Goal: Check status: Check status

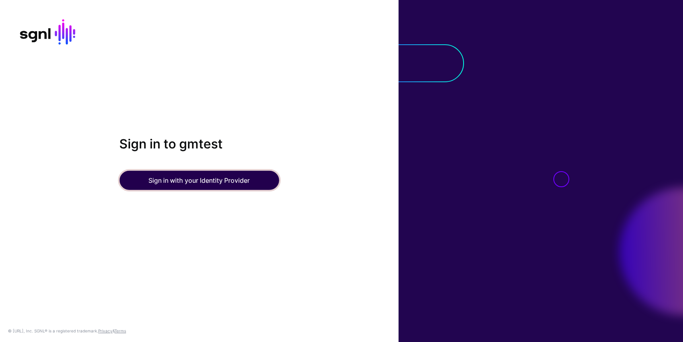
click at [202, 175] on button "Sign in with your Identity Provider" at bounding box center [199, 180] width 160 height 19
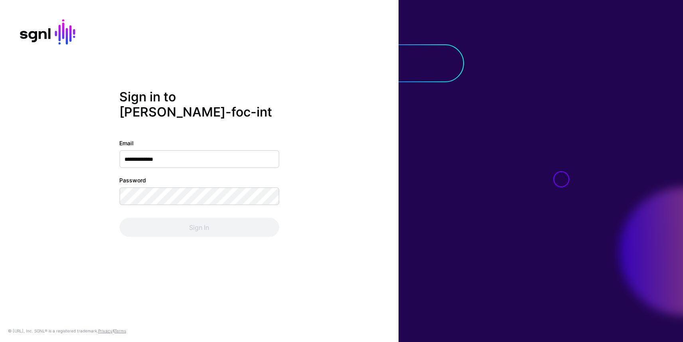
type input "**********"
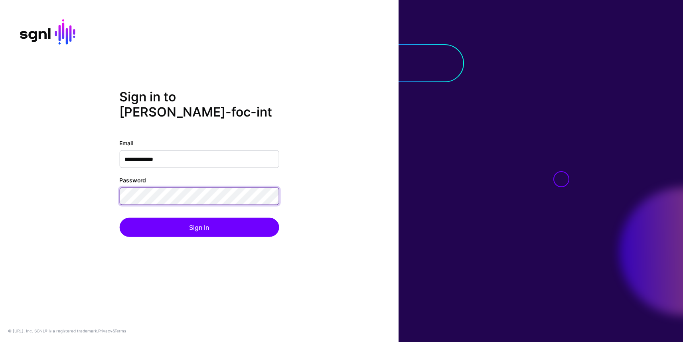
click at [119, 218] on button "Sign In" at bounding box center [199, 227] width 160 height 19
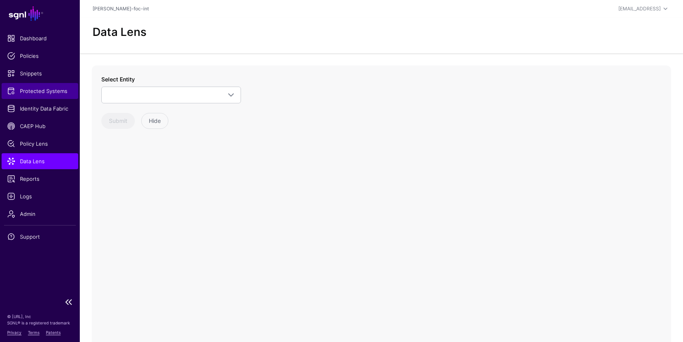
click at [47, 93] on span "Protected Systems" at bounding box center [39, 91] width 65 height 8
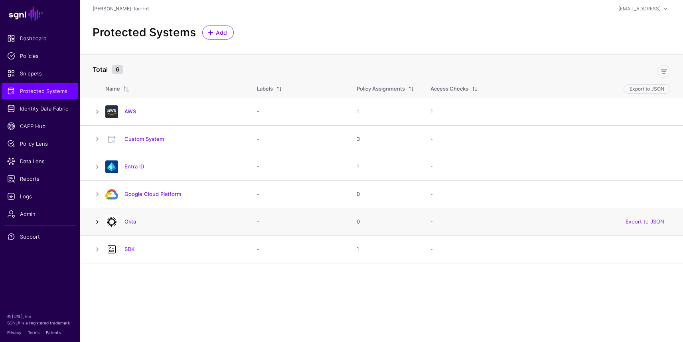
click at [99, 221] on link at bounding box center [98, 222] width 10 height 10
click at [97, 222] on link at bounding box center [98, 222] width 10 height 10
click at [128, 223] on link "Okta" at bounding box center [130, 221] width 12 height 6
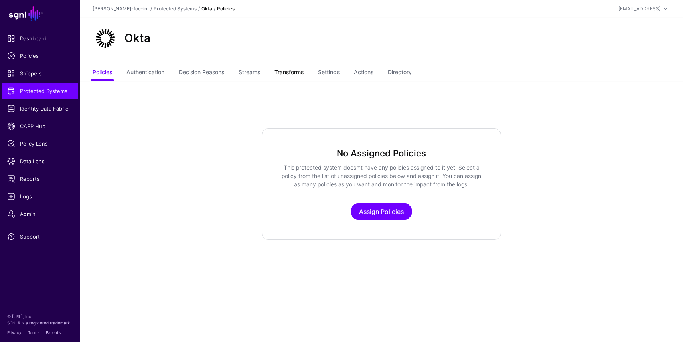
click at [302, 73] on link "Transforms" at bounding box center [288, 72] width 29 height 15
click at [154, 7] on link "Protected Systems" at bounding box center [175, 9] width 43 height 6
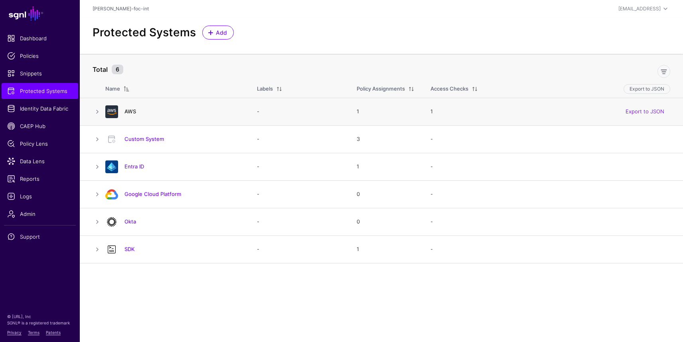
click at [129, 112] on link "AWS" at bounding box center [130, 111] width 12 height 6
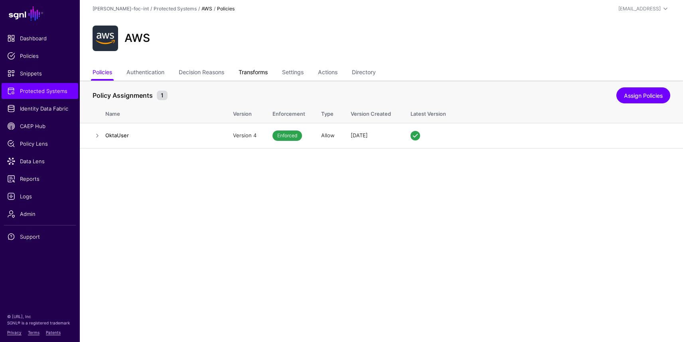
click at [263, 69] on link "Transforms" at bounding box center [253, 72] width 29 height 15
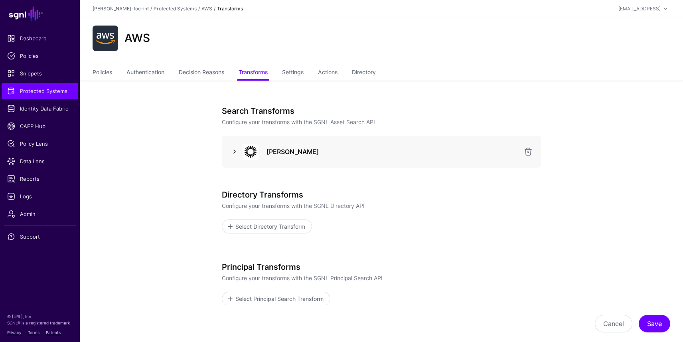
click at [233, 149] on link at bounding box center [235, 152] width 10 height 10
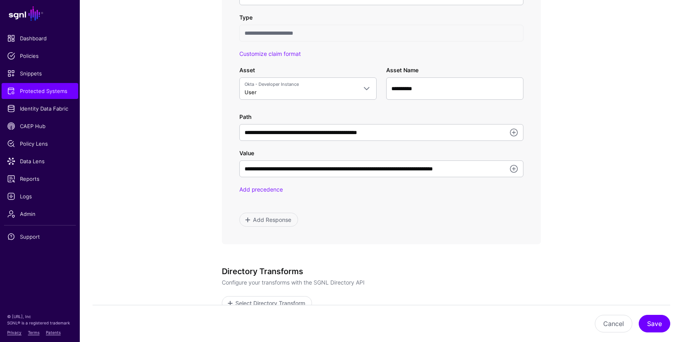
scroll to position [453, 0]
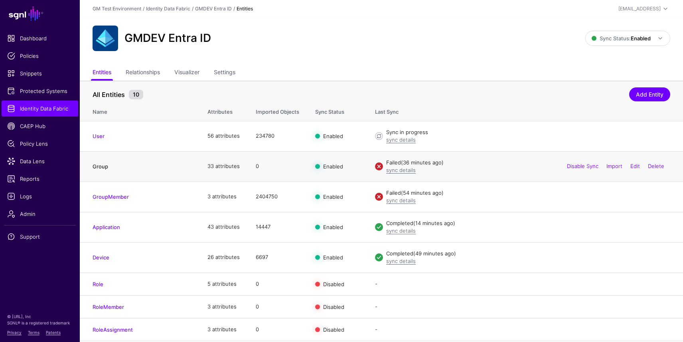
click at [96, 168] on link "Group" at bounding box center [101, 166] width 16 height 6
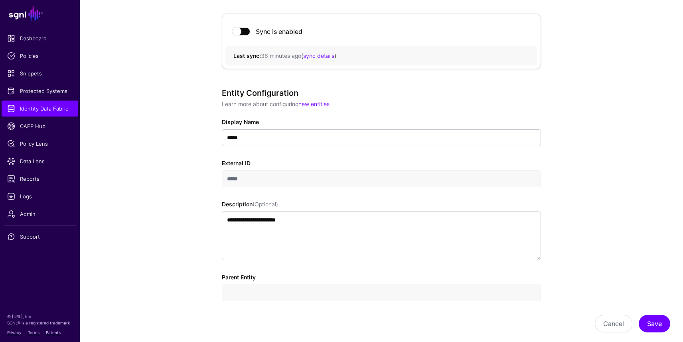
scroll to position [40, 0]
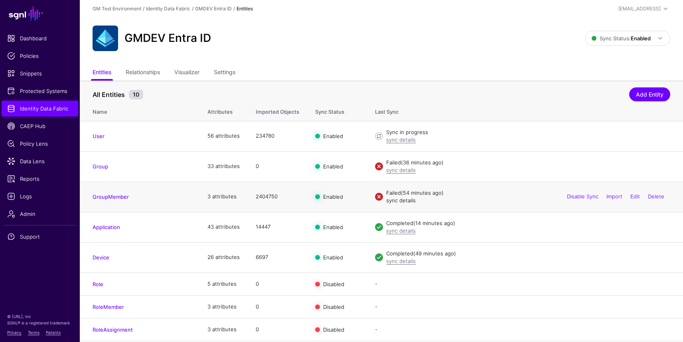
click at [405, 202] on link "sync details" at bounding box center [401, 200] width 30 height 6
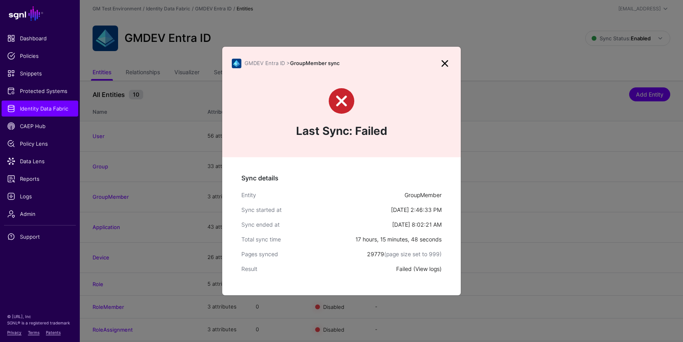
click at [427, 270] on link "View logs" at bounding box center [427, 268] width 24 height 7
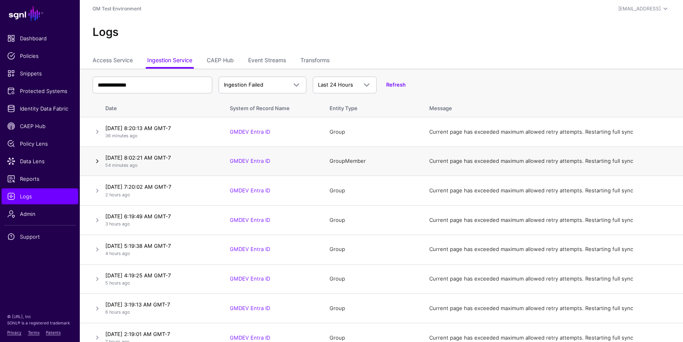
click at [97, 164] on link at bounding box center [98, 161] width 10 height 10
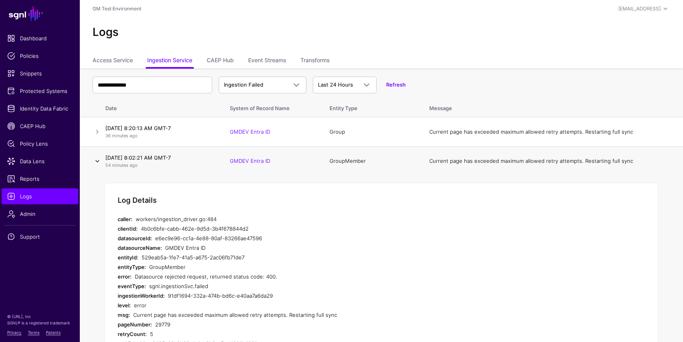
click at [97, 162] on link at bounding box center [98, 161] width 10 height 10
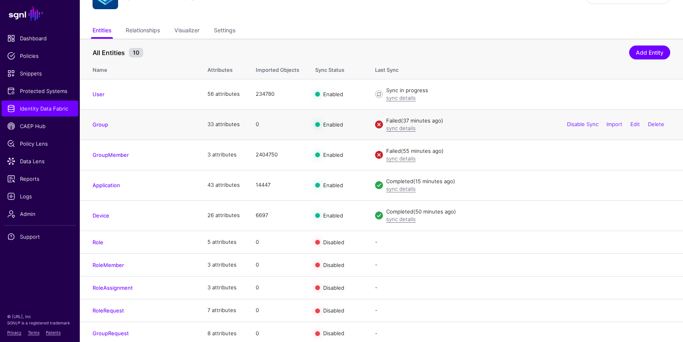
scroll to position [46, 0]
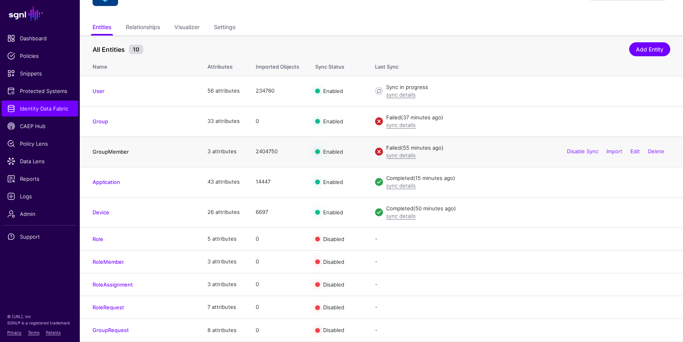
click at [119, 149] on link "GroupMember" at bounding box center [111, 151] width 36 height 6
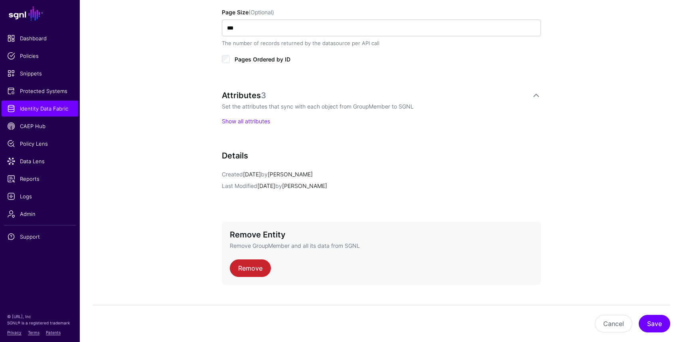
scroll to position [469, 0]
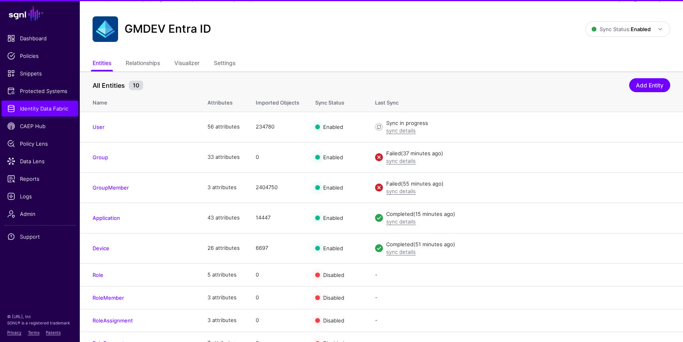
scroll to position [46, 0]
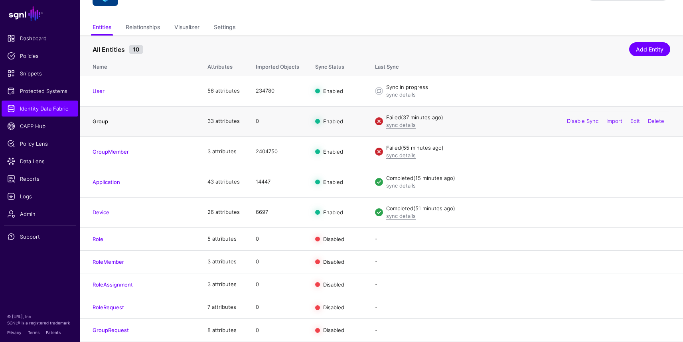
click at [100, 120] on link "Group" at bounding box center [101, 121] width 16 height 6
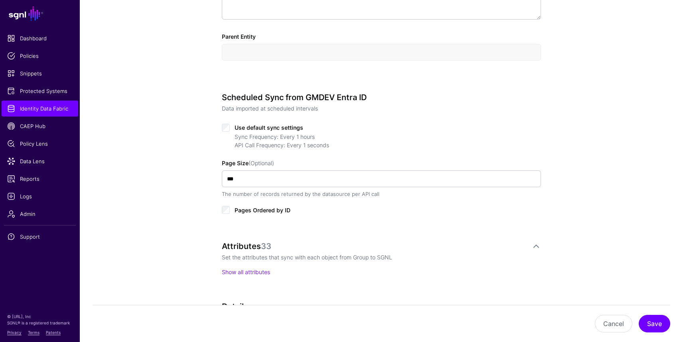
scroll to position [323, 0]
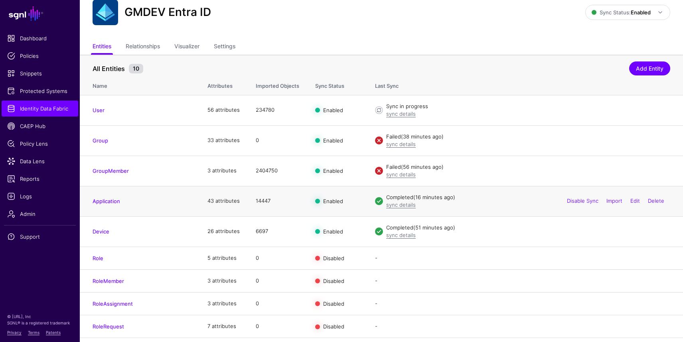
scroll to position [19, 0]
